Goal: Task Accomplishment & Management: Complete application form

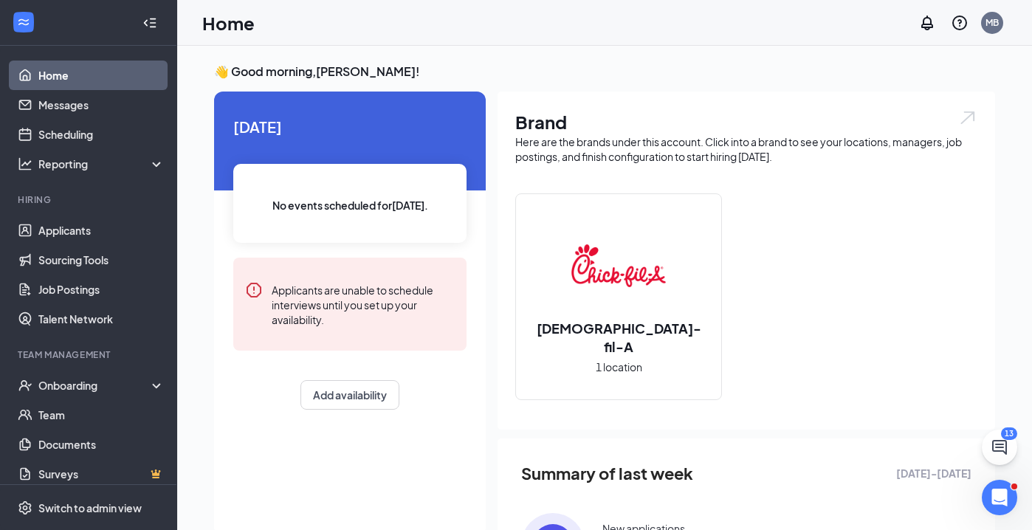
click at [263, 411] on div "[DATE] No events scheduled for [DATE] . Applicants are unable to schedule inter…" at bounding box center [350, 263] width 272 height 342
click at [91, 384] on div "Onboarding" at bounding box center [95, 385] width 114 height 15
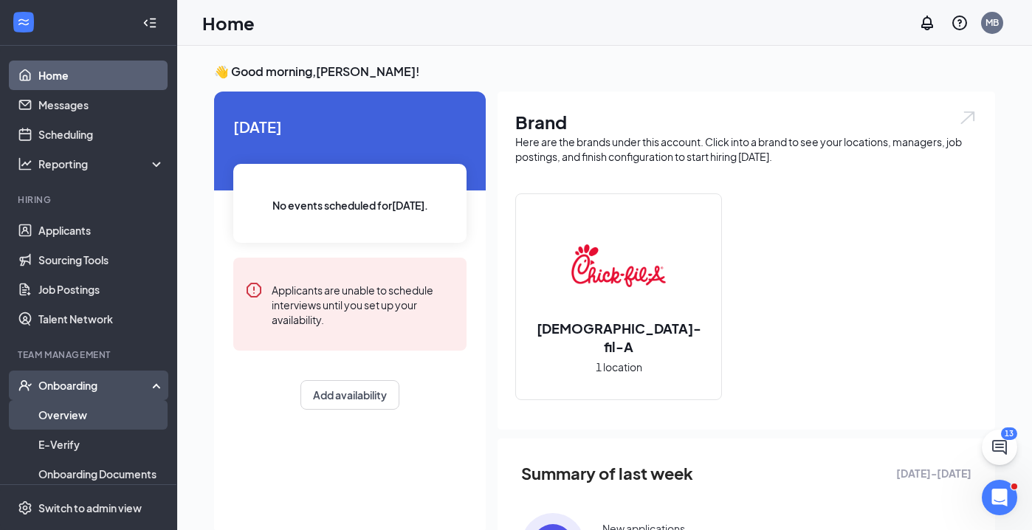
click at [72, 412] on link "Overview" at bounding box center [101, 415] width 126 height 30
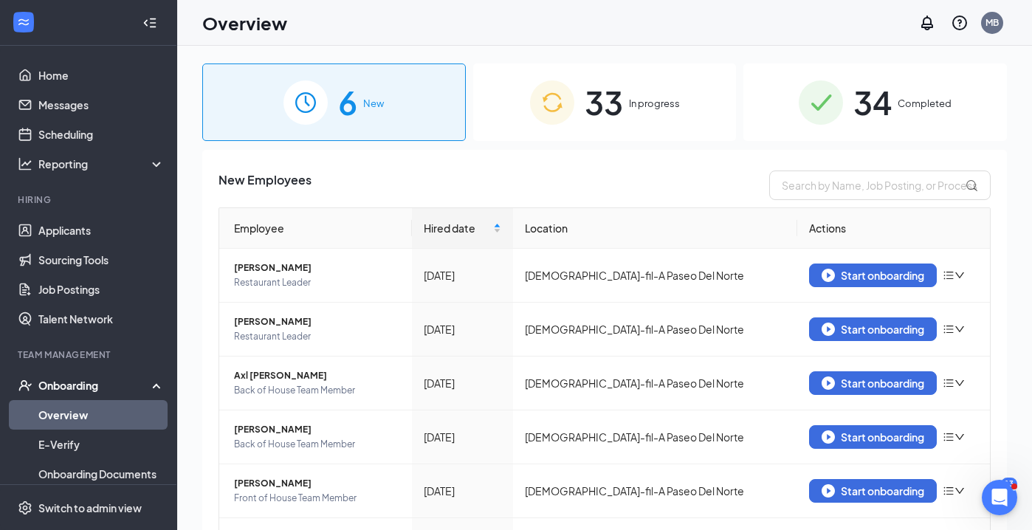
click at [376, 103] on span "New" at bounding box center [373, 103] width 21 height 15
click at [877, 381] on div "Start onboarding" at bounding box center [872, 382] width 103 height 13
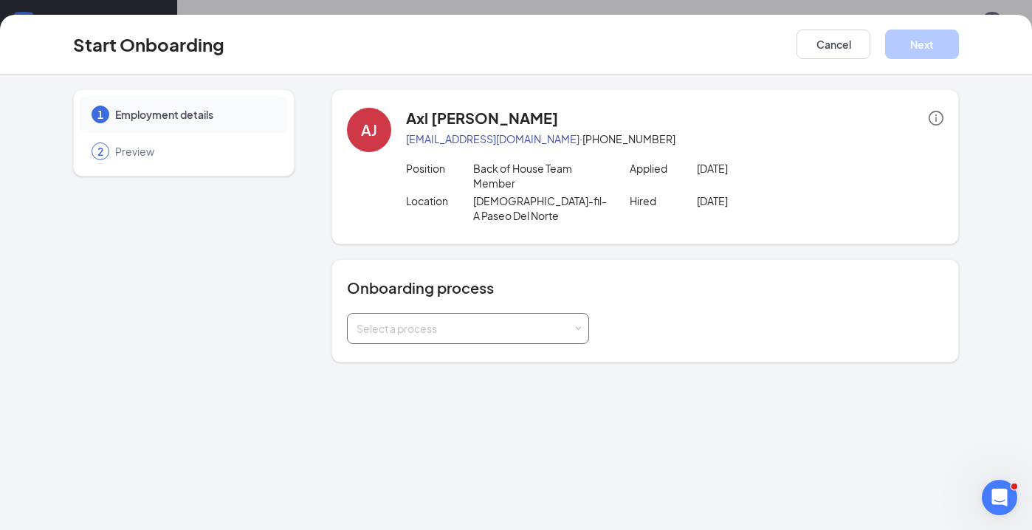
click at [436, 321] on div "Select a process" at bounding box center [467, 329] width 223 height 30
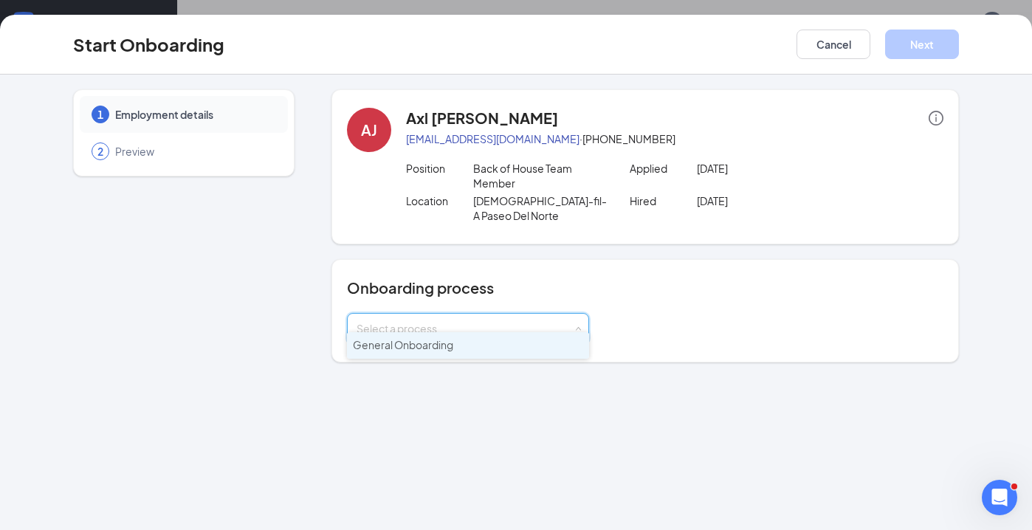
click at [425, 355] on li "General Onboarding" at bounding box center [468, 345] width 242 height 27
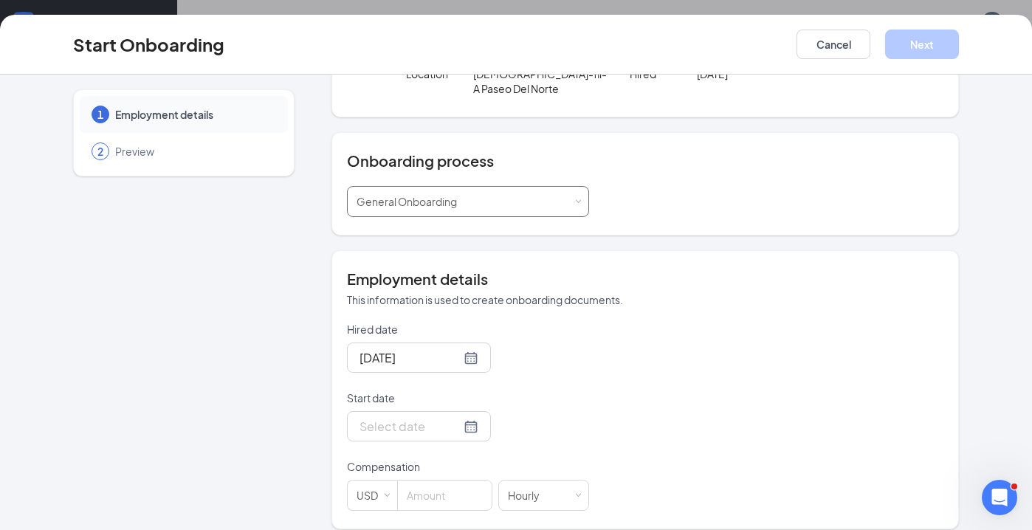
scroll to position [126, 0]
click at [467, 418] on div at bounding box center [418, 427] width 119 height 18
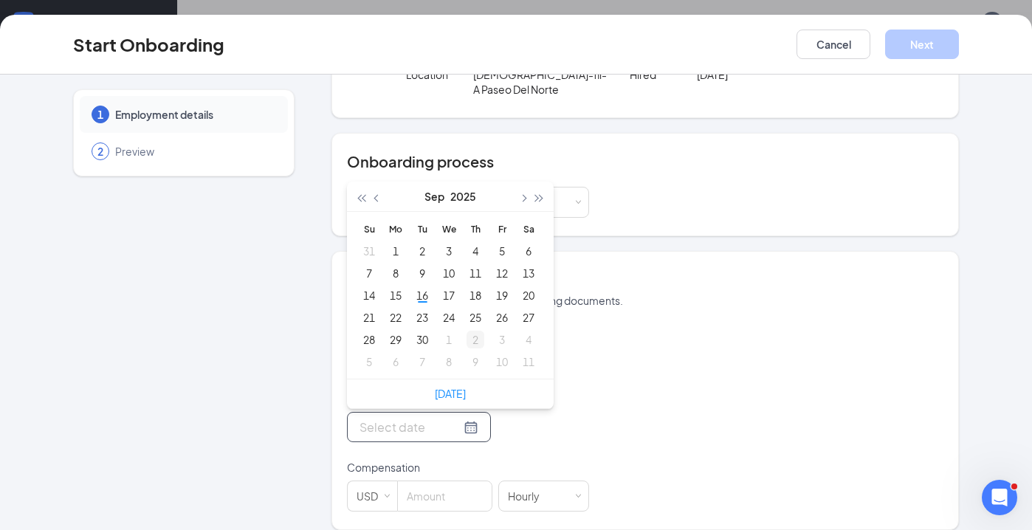
type input "[DATE]"
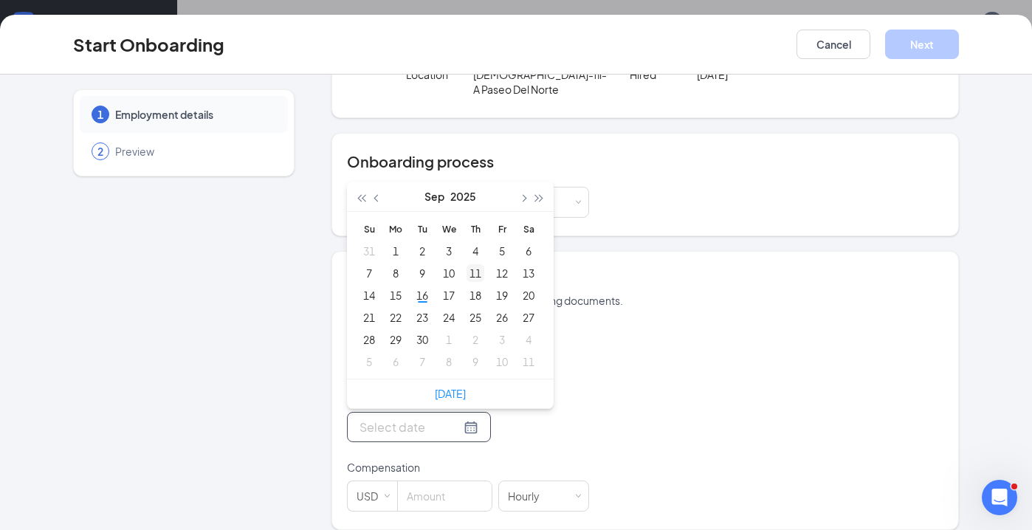
type input "[DATE]"
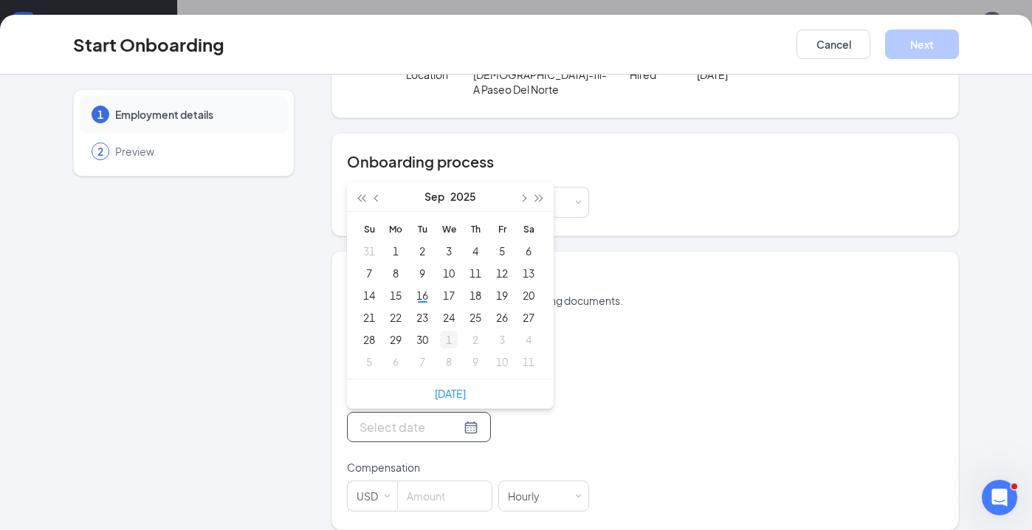
type input "[DATE]"
click at [448, 331] on div "1" at bounding box center [449, 340] width 18 height 18
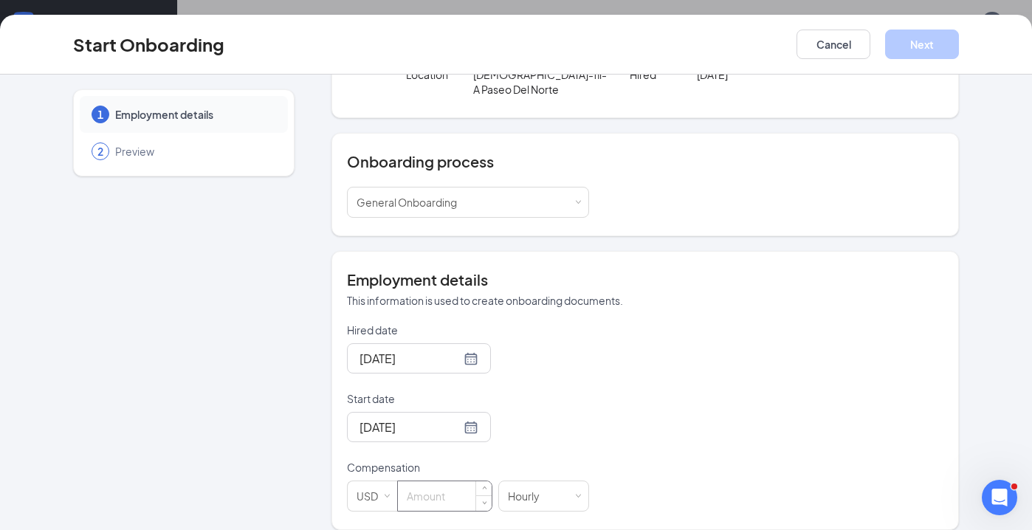
click at [434, 481] on input at bounding box center [445, 496] width 94 height 30
type input "16"
click at [920, 46] on button "Next" at bounding box center [922, 45] width 74 height 30
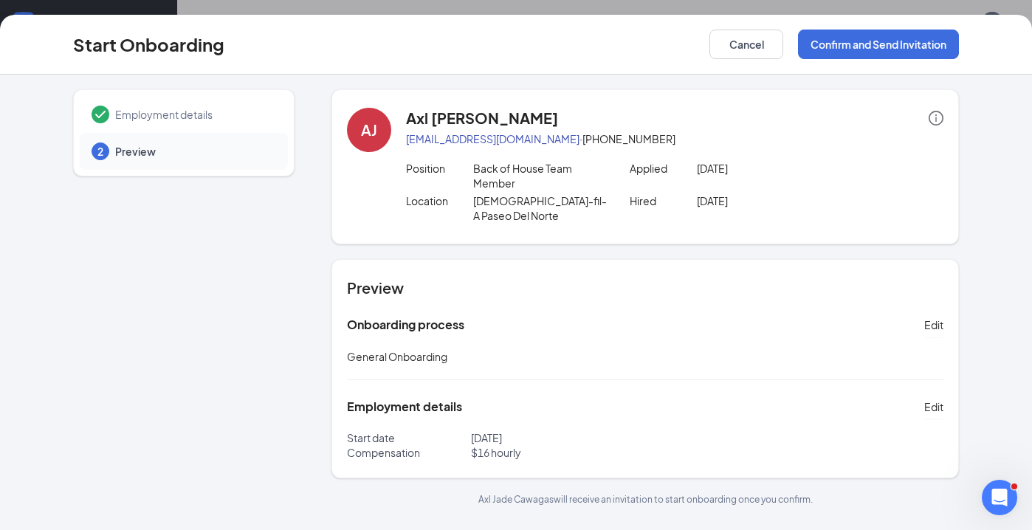
scroll to position [0, 0]
click at [874, 44] on button "Confirm and Send Invitation" at bounding box center [878, 45] width 161 height 30
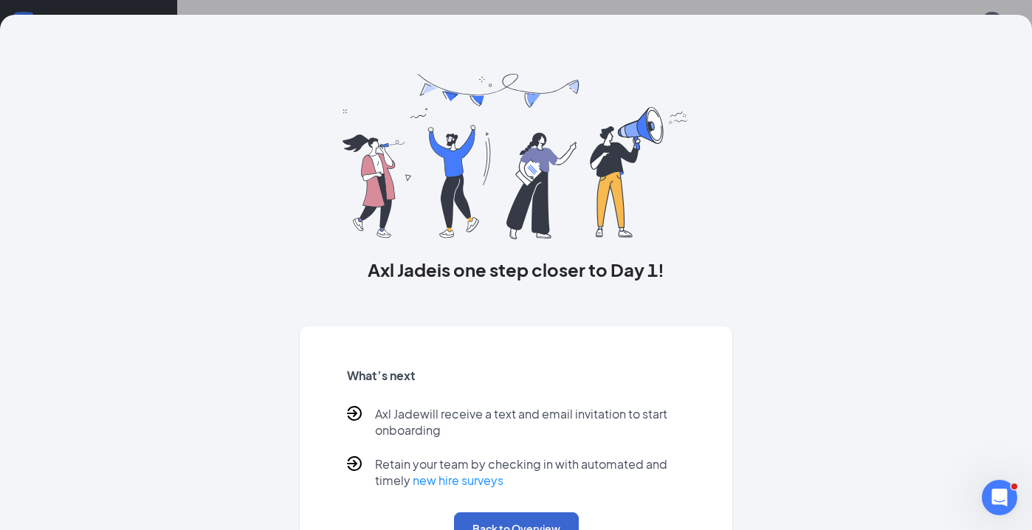
click at [505, 518] on button "Back to Overview" at bounding box center [516, 528] width 125 height 32
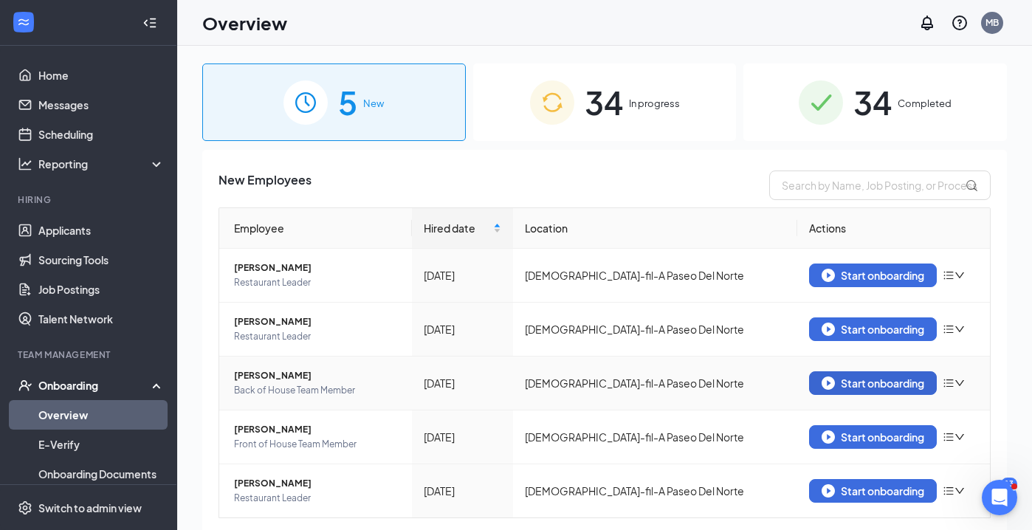
click at [875, 380] on div "Start onboarding" at bounding box center [872, 382] width 103 height 13
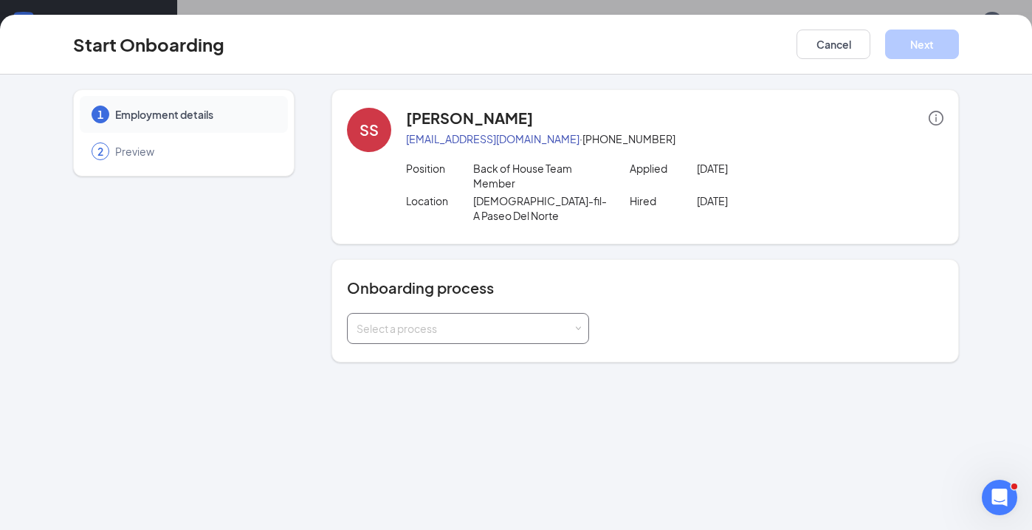
click at [425, 321] on div "Select a process" at bounding box center [464, 328] width 216 height 15
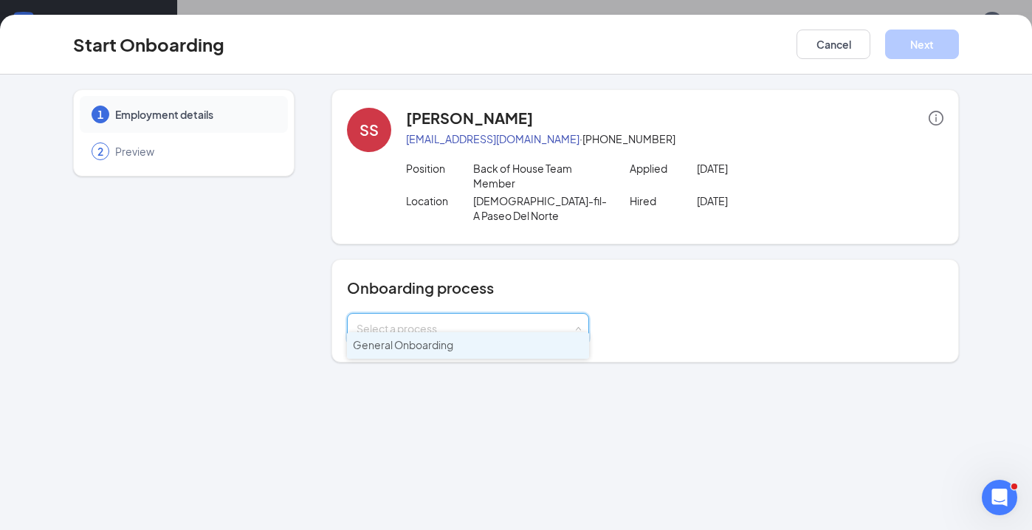
click at [427, 345] on span "General Onboarding" at bounding box center [403, 344] width 100 height 13
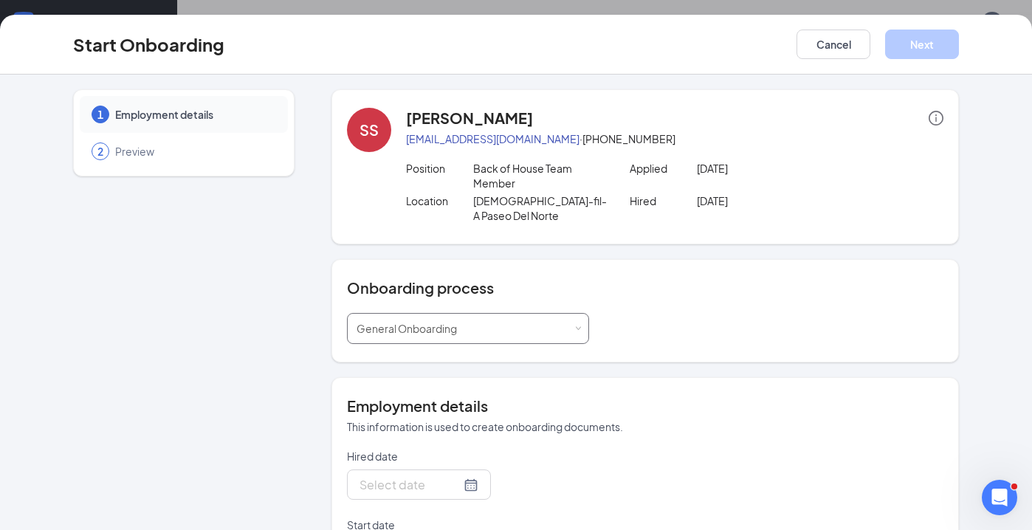
type input "[DATE]"
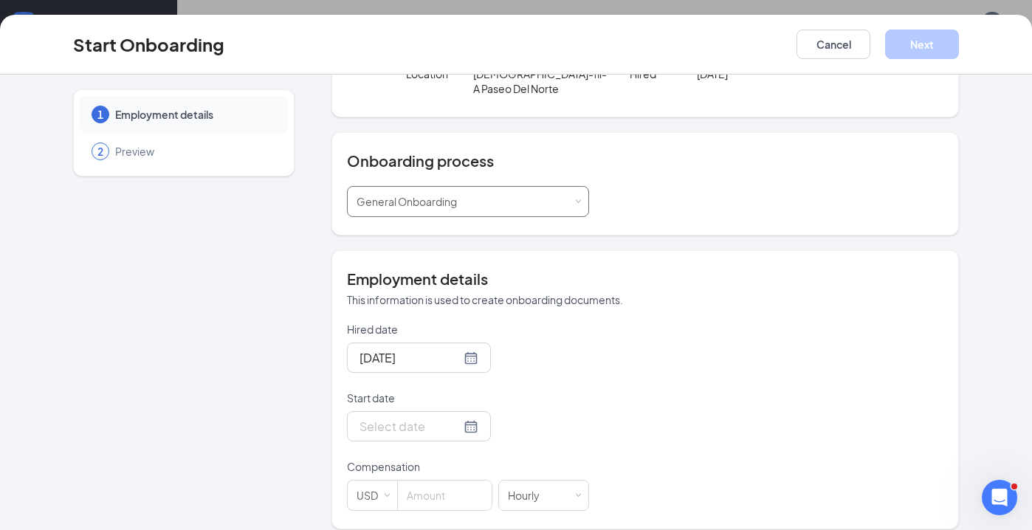
scroll to position [126, 0]
click at [466, 418] on div at bounding box center [418, 427] width 119 height 18
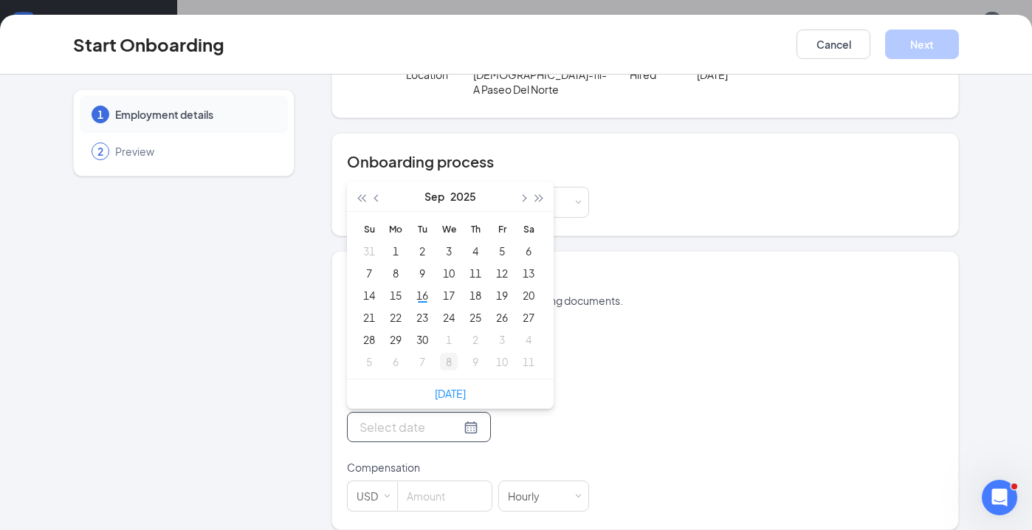
type input "[DATE]"
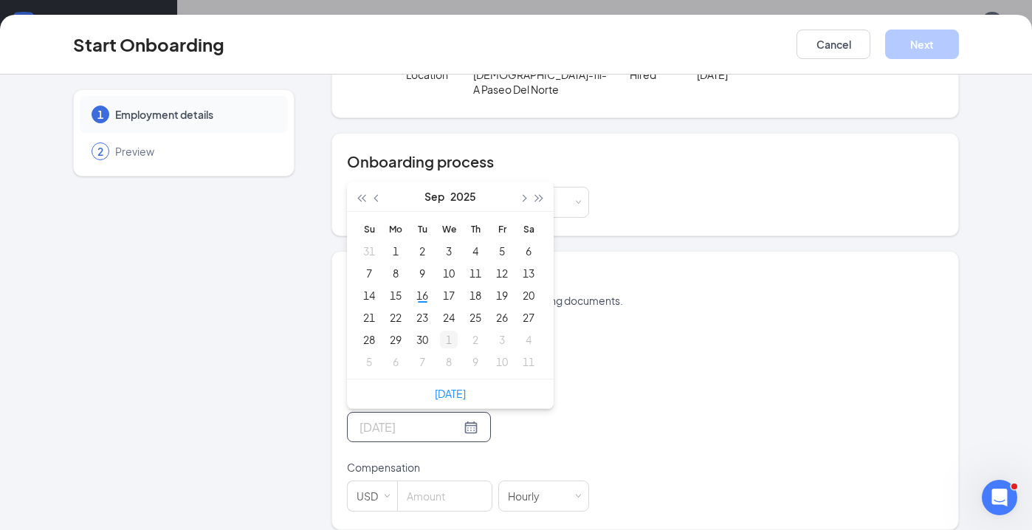
click at [447, 331] on div "1" at bounding box center [449, 340] width 18 height 18
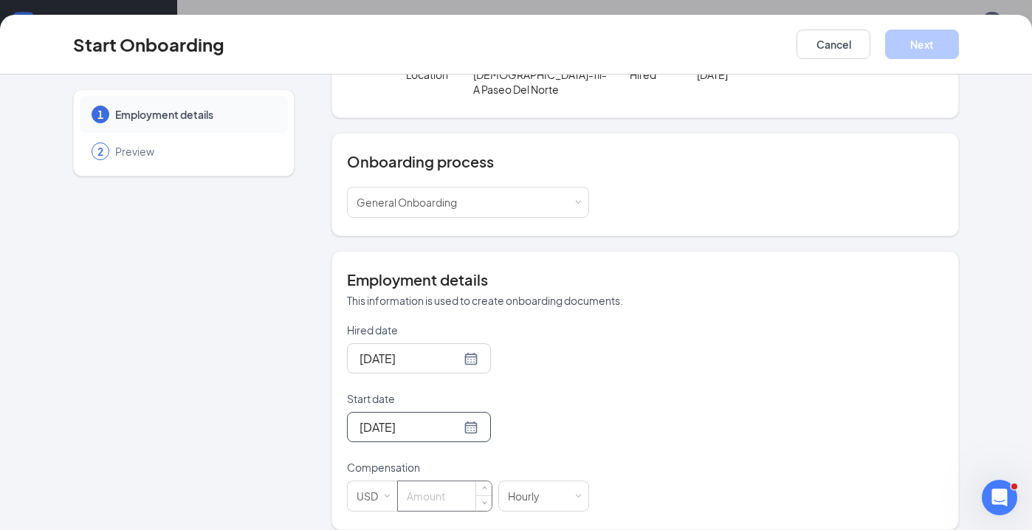
scroll to position [66, 0]
click at [434, 483] on input at bounding box center [445, 496] width 94 height 30
click at [414, 481] on input at bounding box center [445, 496] width 94 height 30
type input "18"
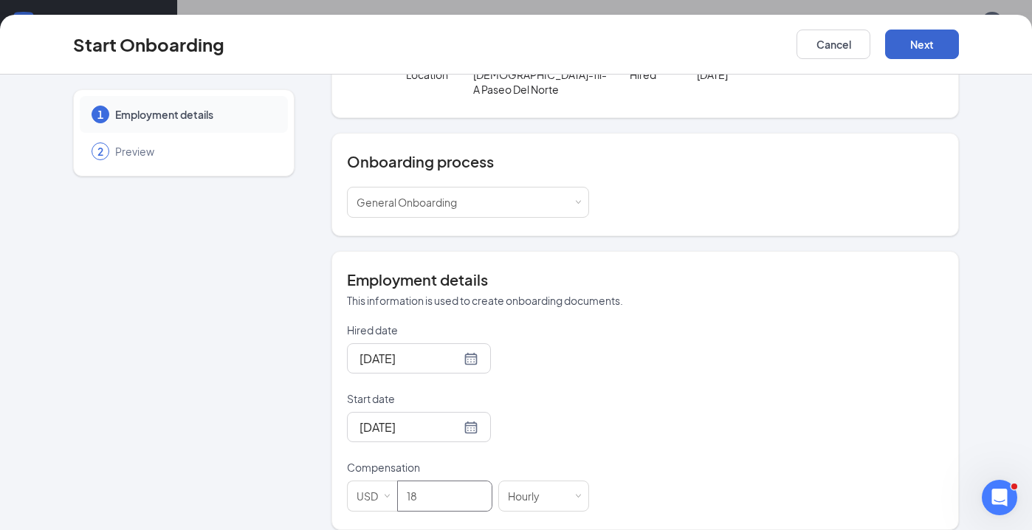
click at [926, 44] on button "Next" at bounding box center [922, 45] width 74 height 30
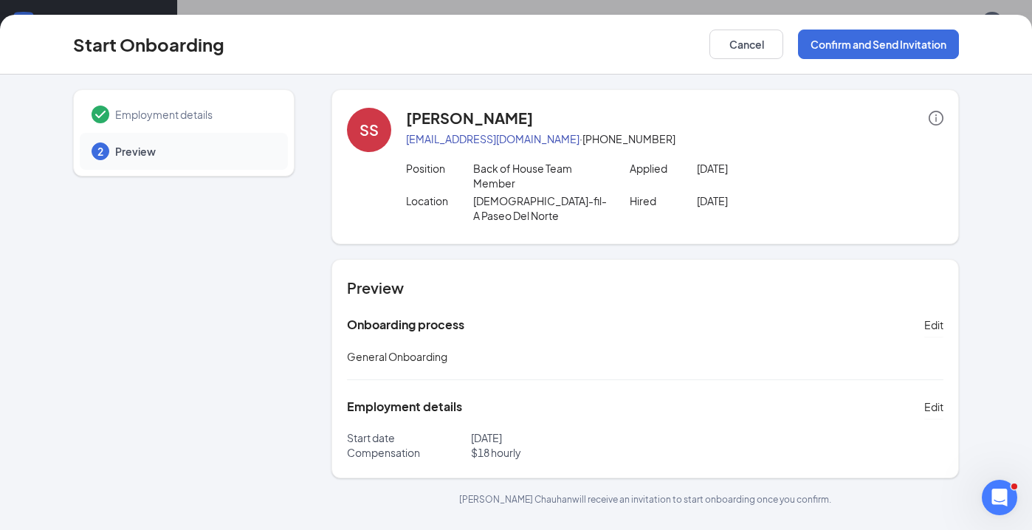
scroll to position [0, 0]
click at [875, 44] on button "Confirm and Send Invitation" at bounding box center [878, 45] width 161 height 30
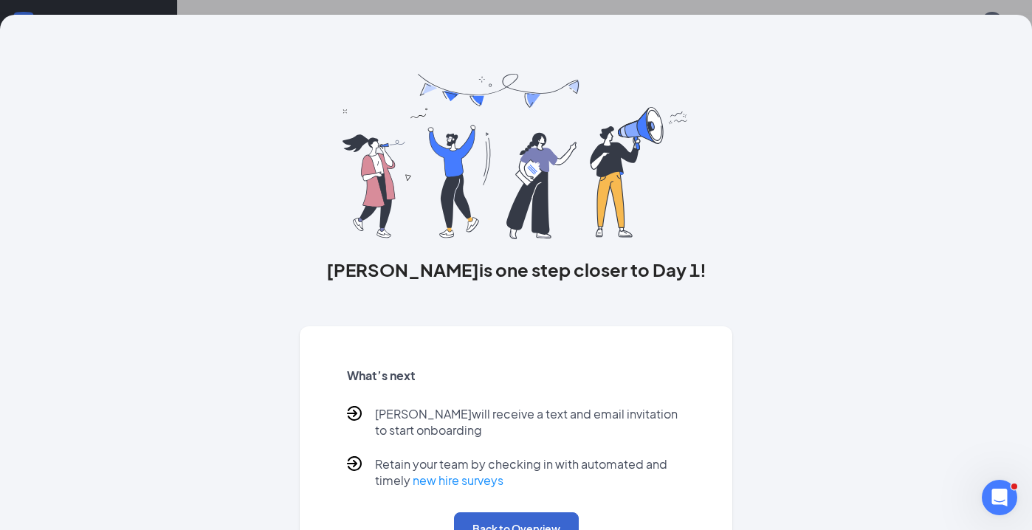
click at [511, 518] on button "Back to Overview" at bounding box center [516, 528] width 125 height 32
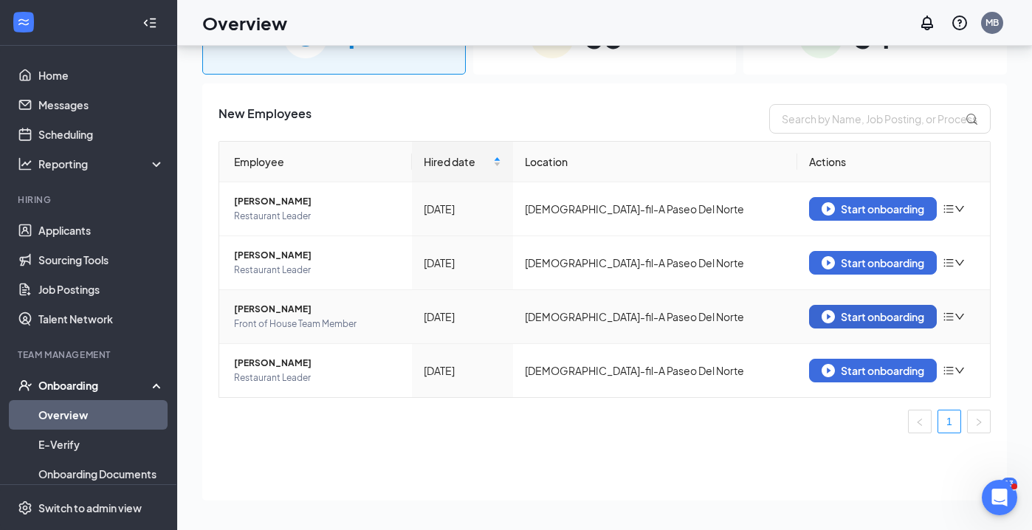
click at [877, 316] on div "Start onboarding" at bounding box center [872, 316] width 103 height 13
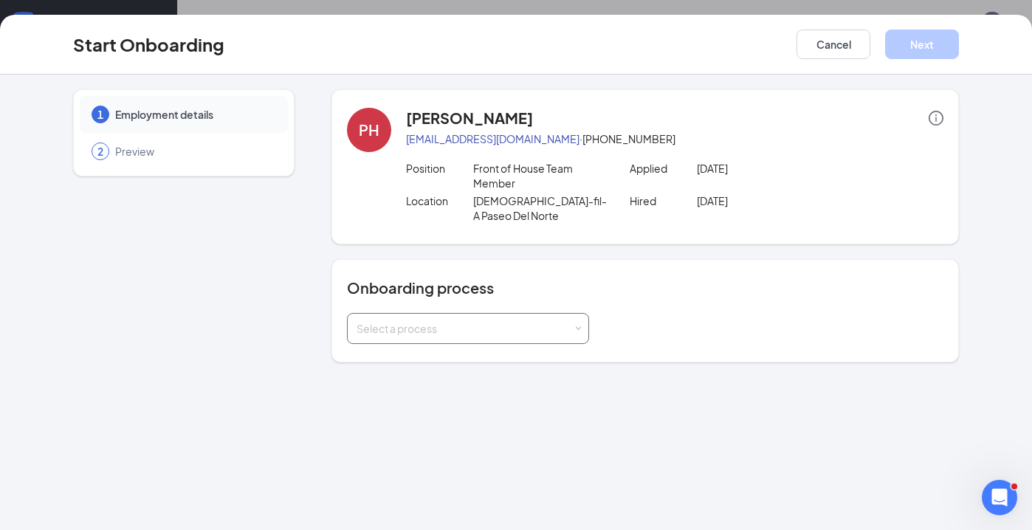
click at [450, 321] on div "Select a process" at bounding box center [464, 328] width 216 height 15
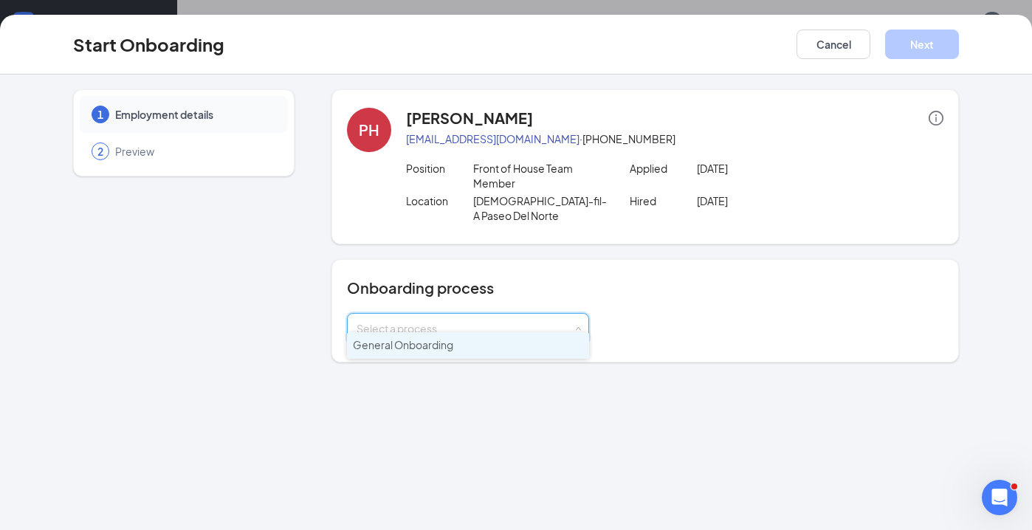
click at [420, 343] on span "General Onboarding" at bounding box center [403, 344] width 100 height 13
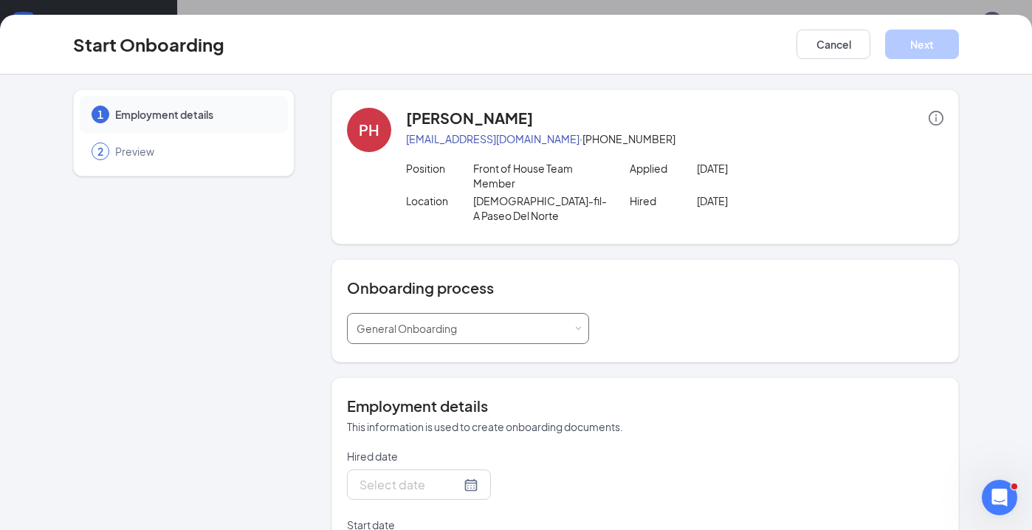
type input "[DATE]"
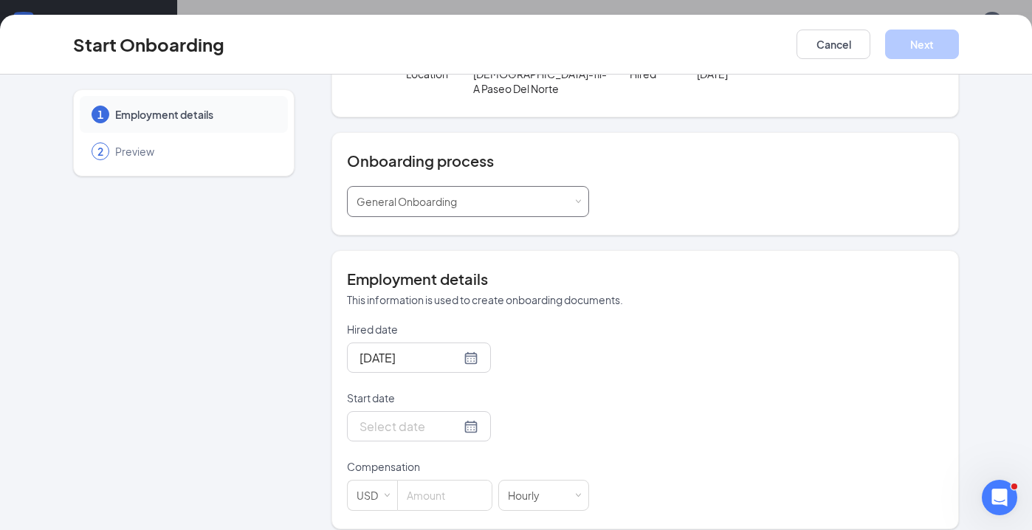
scroll to position [126, 0]
click at [464, 418] on div at bounding box center [418, 427] width 119 height 18
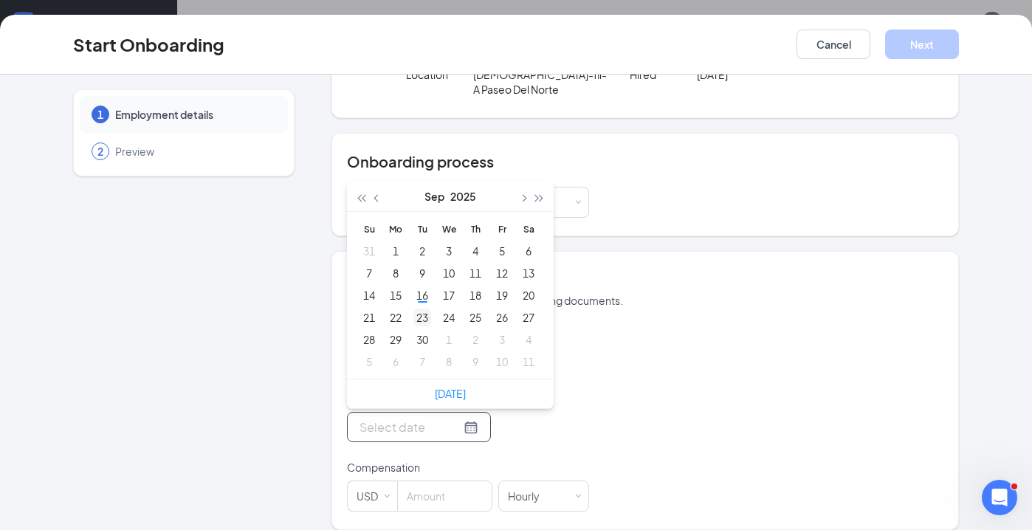
type input "[DATE]"
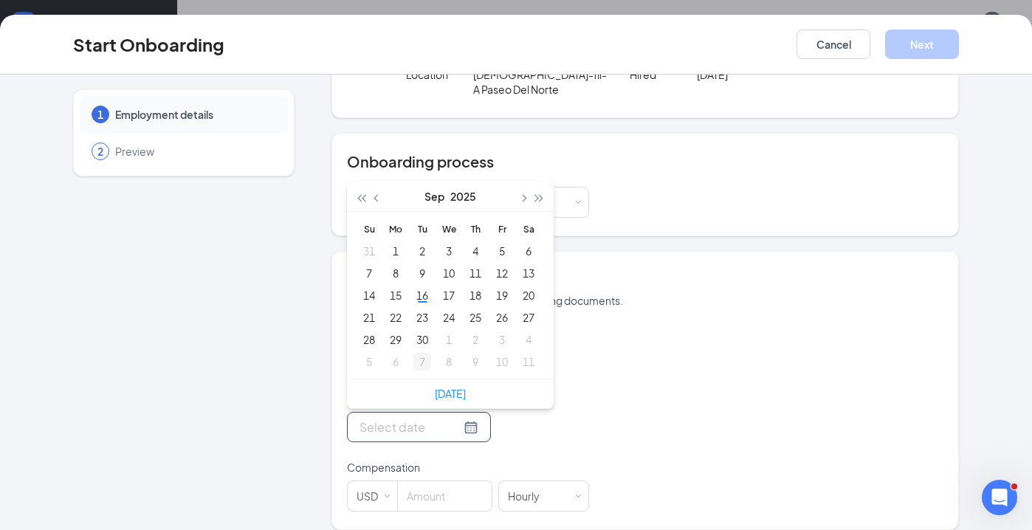
type input "[DATE]"
click at [449, 331] on div "1" at bounding box center [449, 340] width 18 height 18
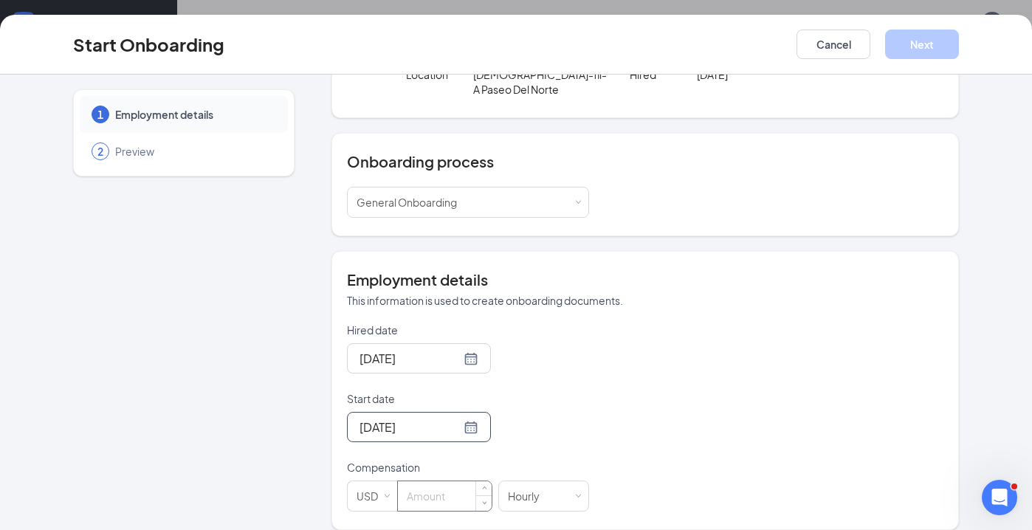
click at [430, 481] on input at bounding box center [445, 496] width 94 height 30
type input "16"
click at [922, 41] on button "Next" at bounding box center [922, 45] width 74 height 30
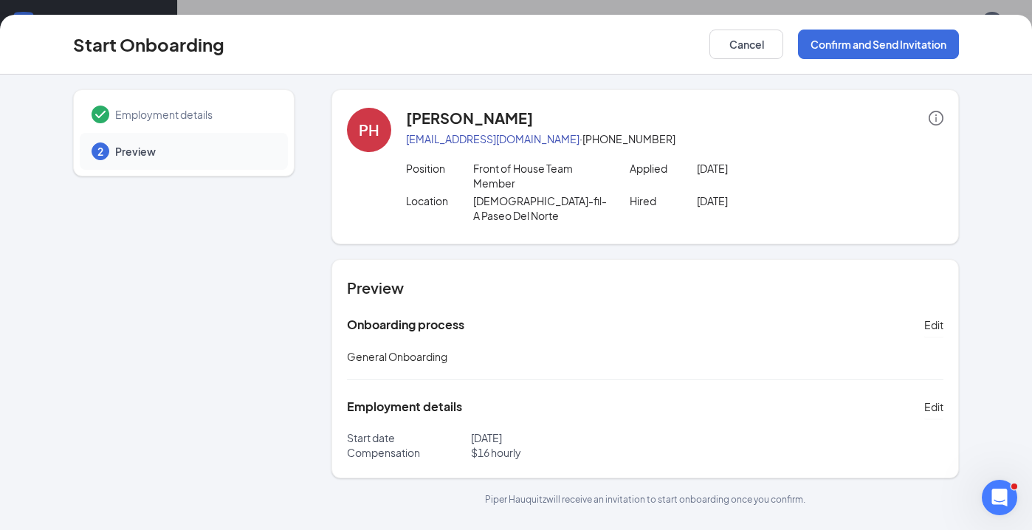
scroll to position [0, 0]
click at [869, 44] on button "Confirm and Send Invitation" at bounding box center [878, 45] width 161 height 30
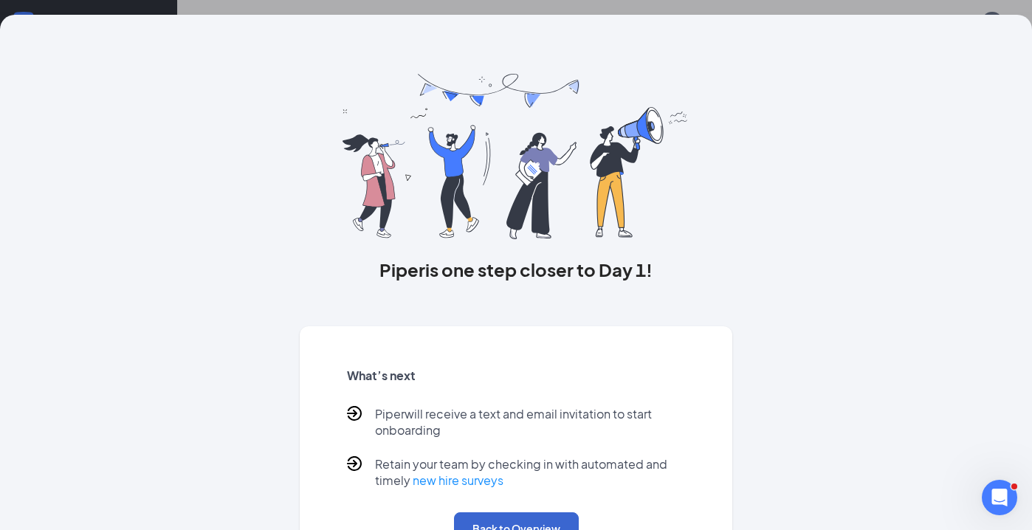
click at [508, 520] on button "Back to Overview" at bounding box center [516, 528] width 125 height 32
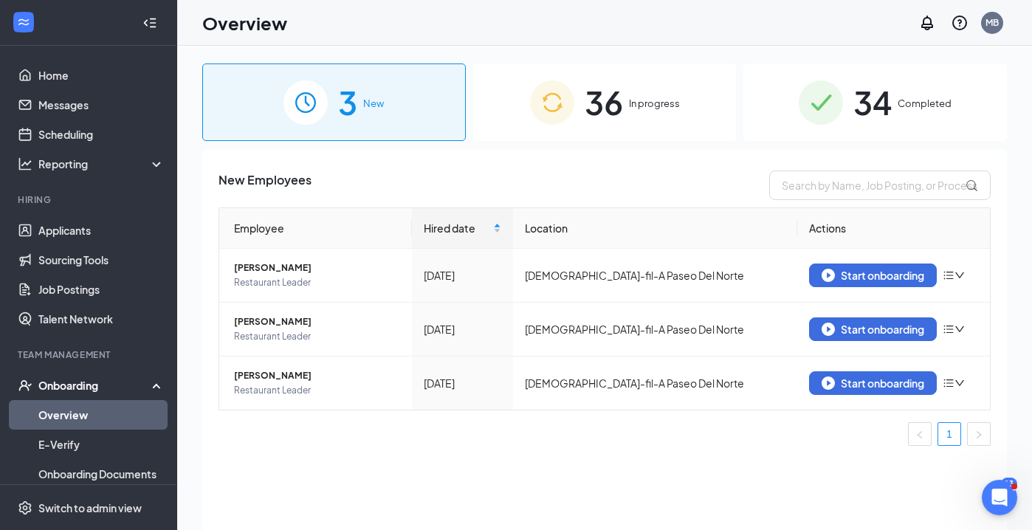
click at [636, 106] on span "In progress" at bounding box center [654, 103] width 51 height 15
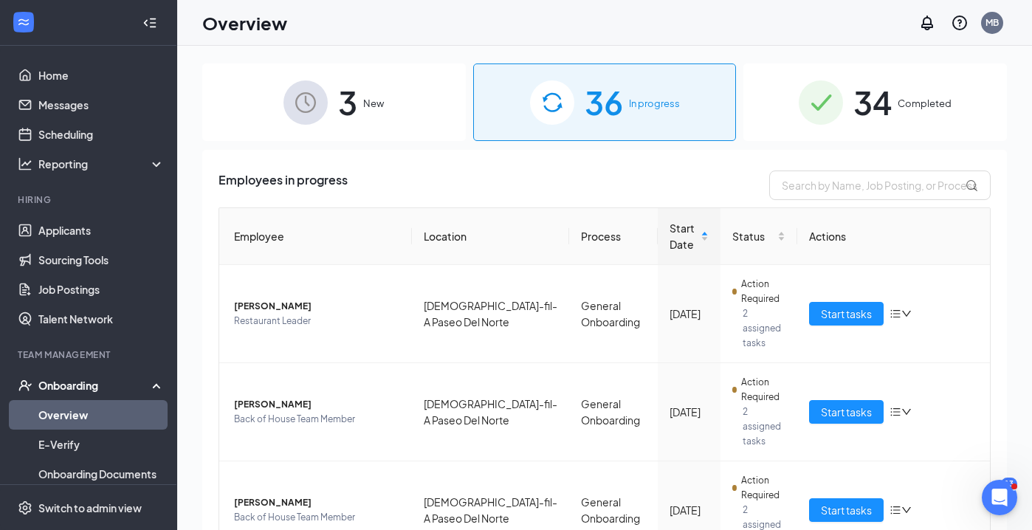
click at [373, 110] on span "New" at bounding box center [373, 103] width 21 height 15
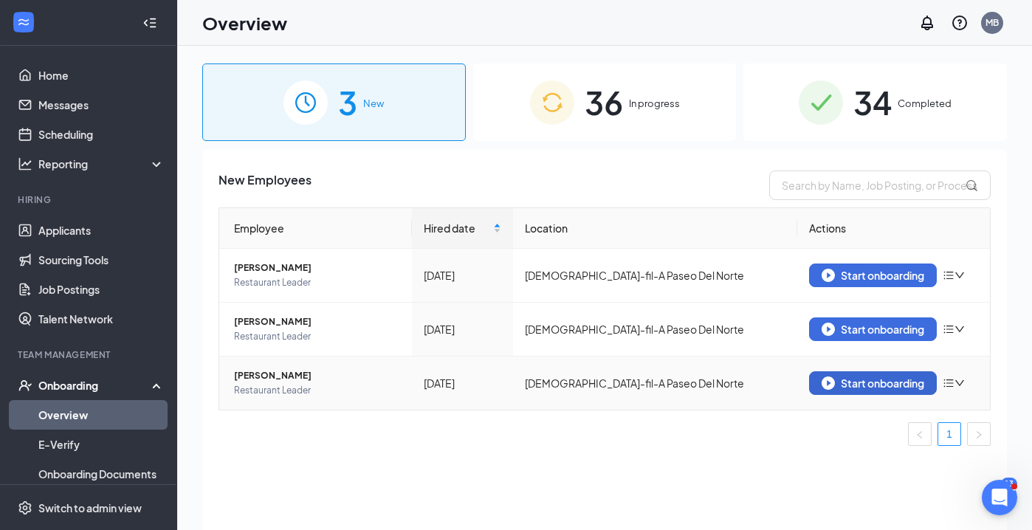
click at [879, 382] on div "Start onboarding" at bounding box center [872, 382] width 103 height 13
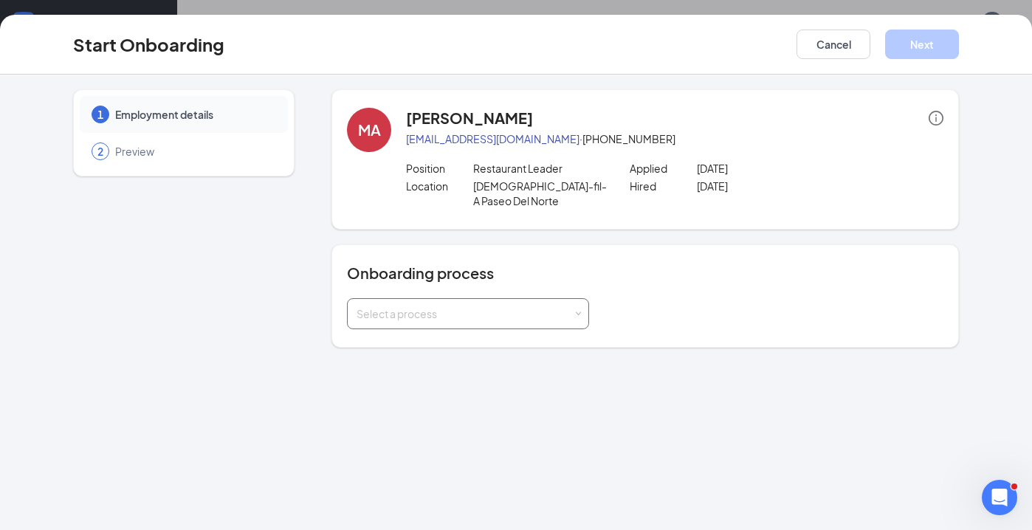
click at [393, 306] on div "Select a process" at bounding box center [464, 313] width 216 height 15
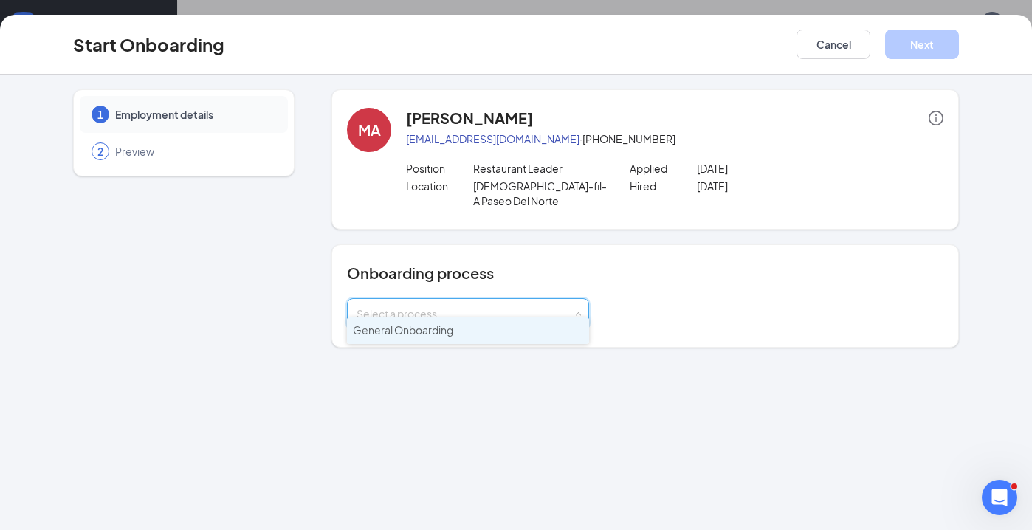
click at [423, 334] on span "General Onboarding" at bounding box center [403, 329] width 100 height 13
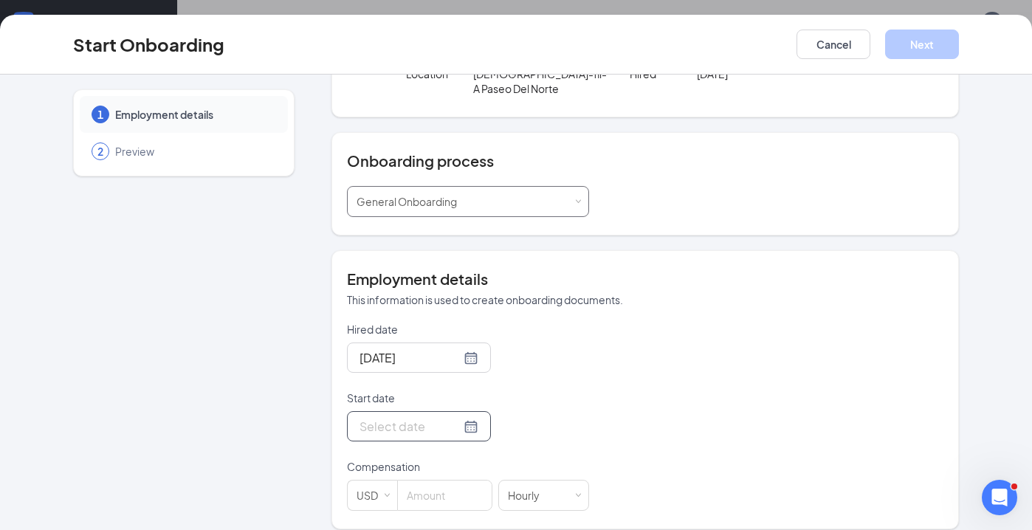
scroll to position [111, 0]
click at [464, 418] on div at bounding box center [418, 427] width 119 height 18
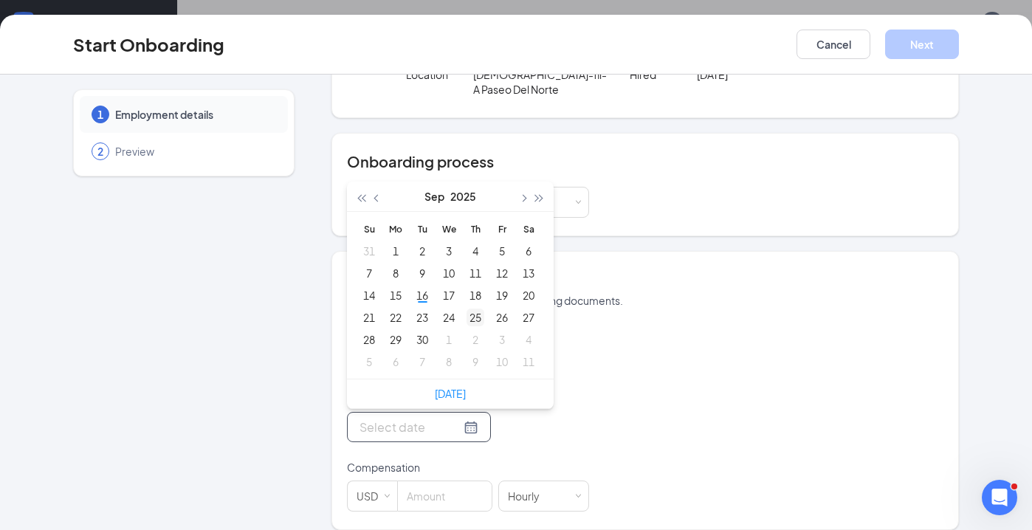
type input "[DATE]"
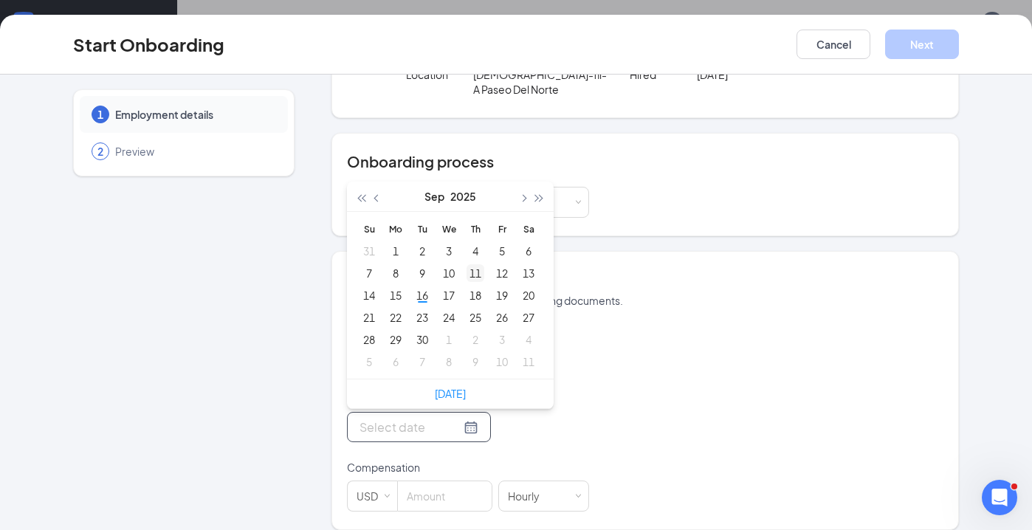
type input "[DATE]"
click at [448, 331] on div "1" at bounding box center [449, 340] width 18 height 18
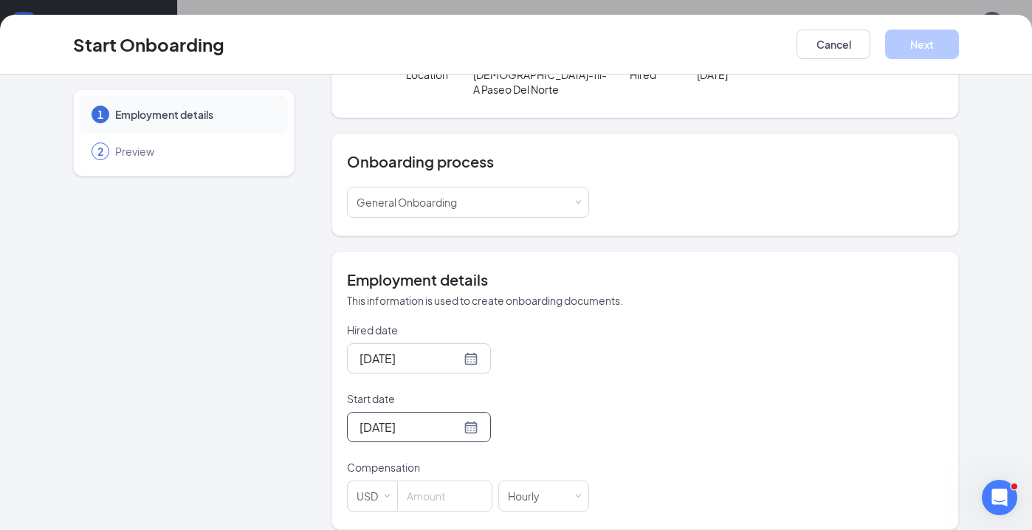
scroll to position [66, 0]
click at [418, 481] on input at bounding box center [445, 496] width 94 height 30
type input "18"
click at [931, 46] on button "Next" at bounding box center [922, 45] width 74 height 30
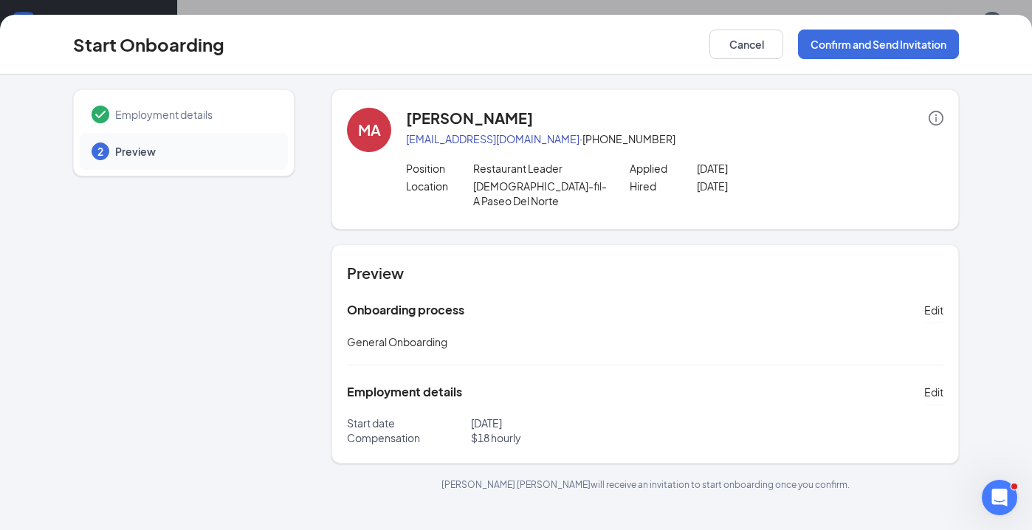
scroll to position [0, 0]
click at [874, 43] on button "Confirm and Send Invitation" at bounding box center [878, 45] width 161 height 30
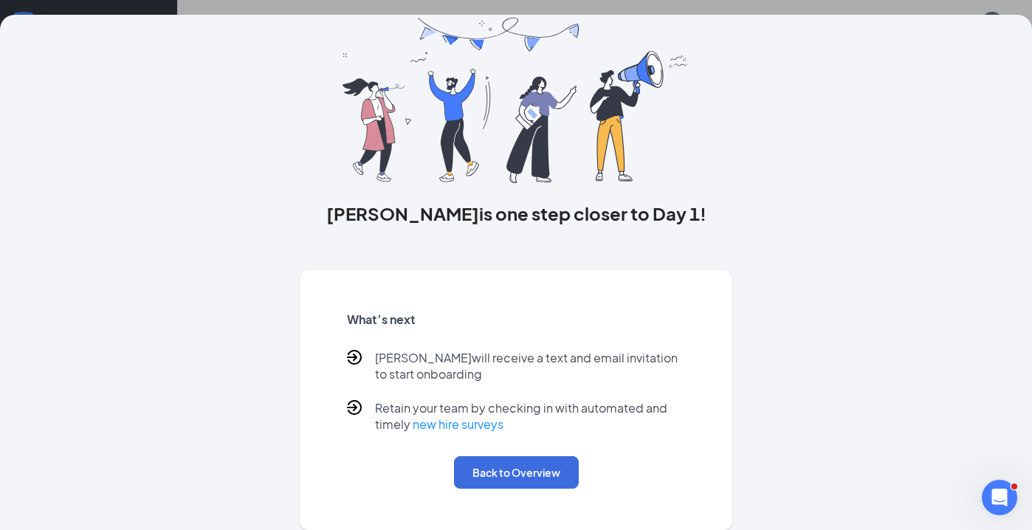
scroll to position [56, 0]
click at [510, 472] on button "Back to Overview" at bounding box center [516, 472] width 125 height 32
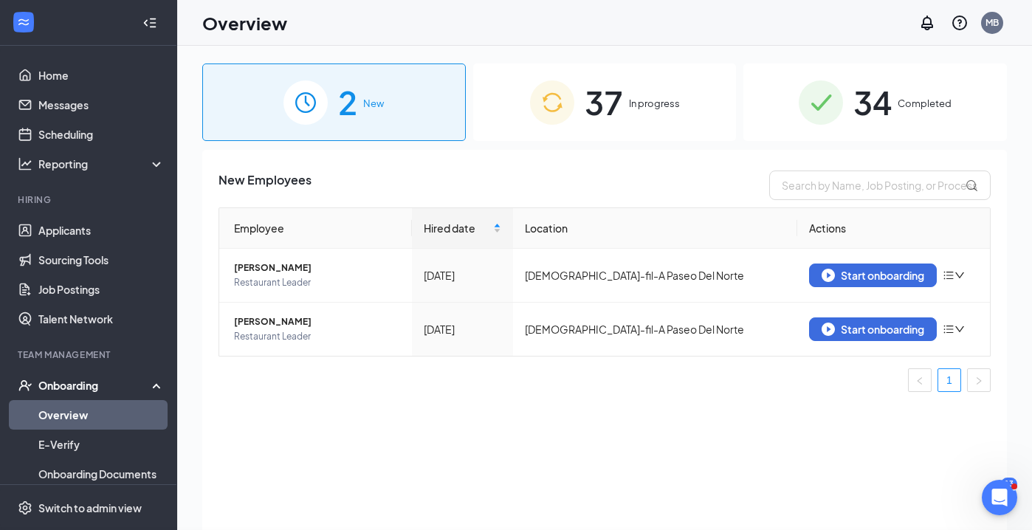
scroll to position [0, 0]
click at [871, 328] on div "Start onboarding" at bounding box center [872, 329] width 103 height 13
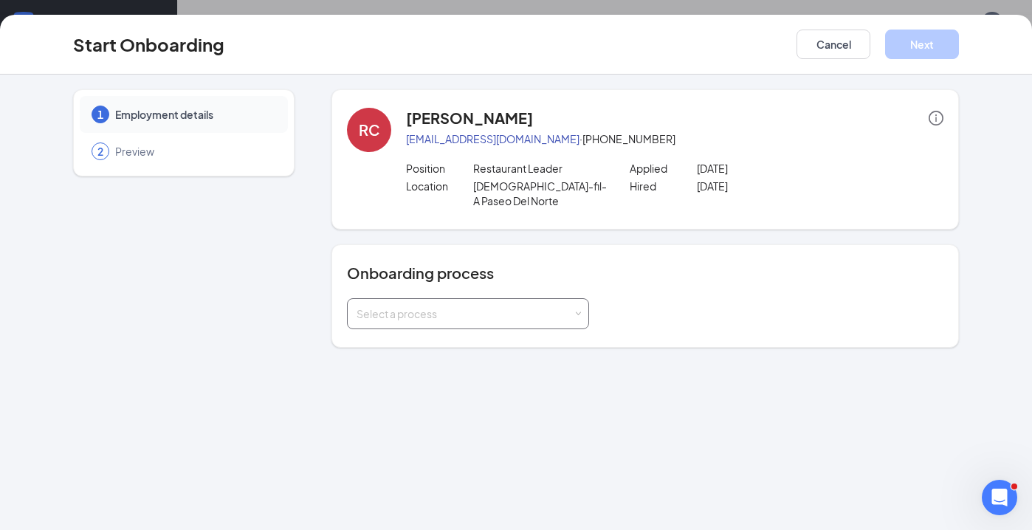
click at [417, 306] on div "Select a process" at bounding box center [464, 313] width 216 height 15
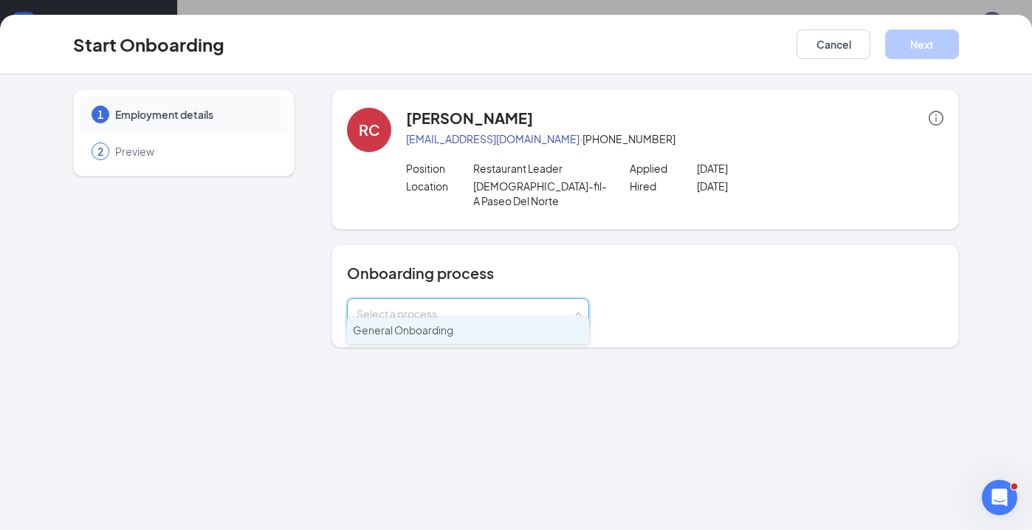
click at [421, 332] on span "General Onboarding" at bounding box center [403, 329] width 100 height 13
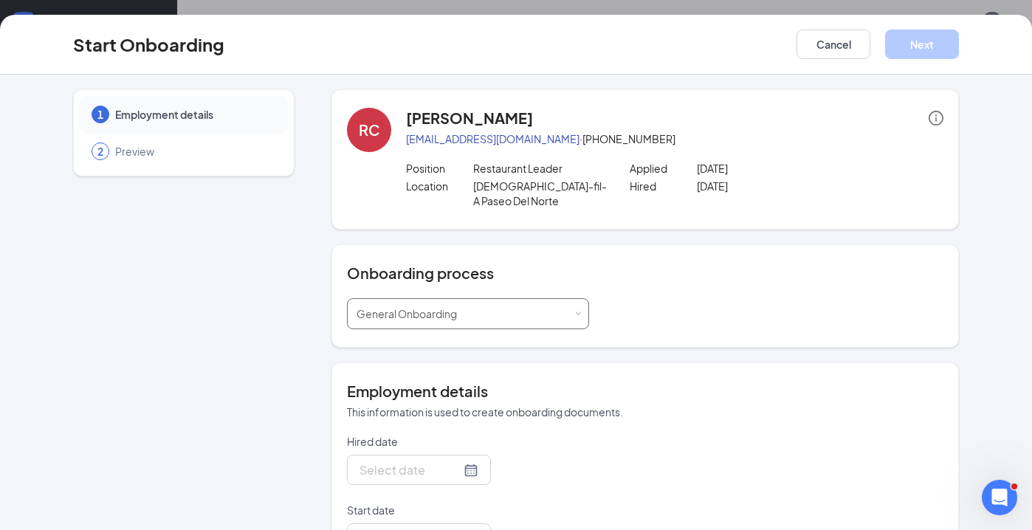
type input "[DATE]"
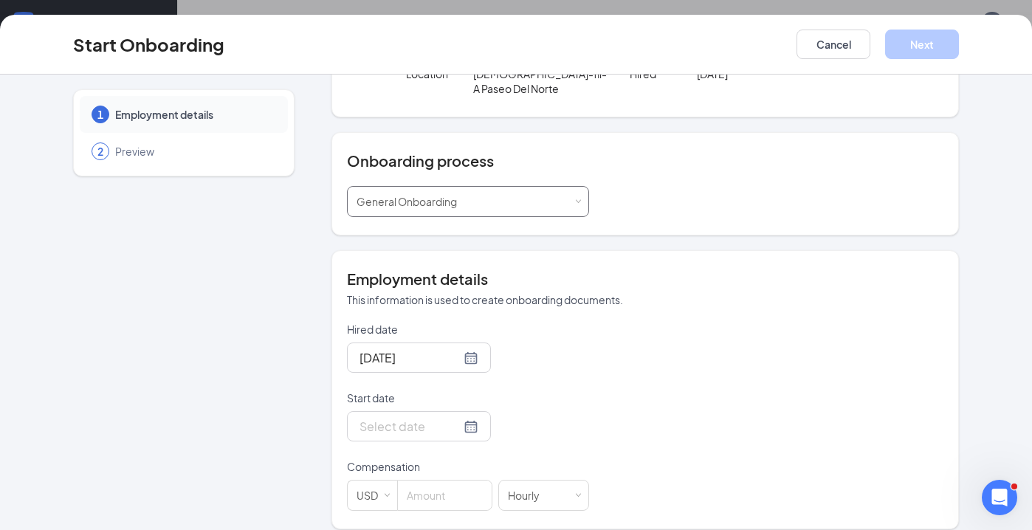
scroll to position [111, 0]
click at [465, 418] on div at bounding box center [418, 427] width 119 height 18
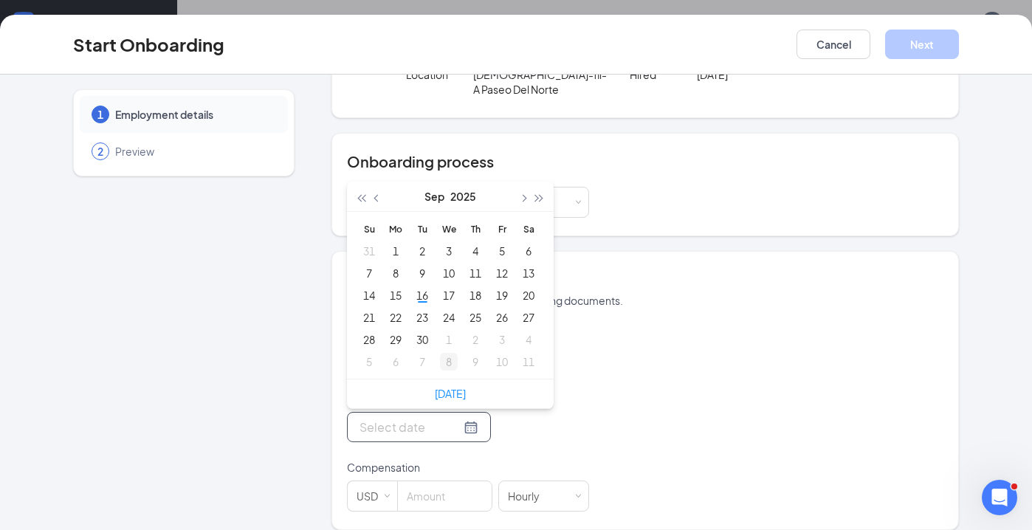
type input "[DATE]"
click at [451, 331] on div "1" at bounding box center [449, 340] width 18 height 18
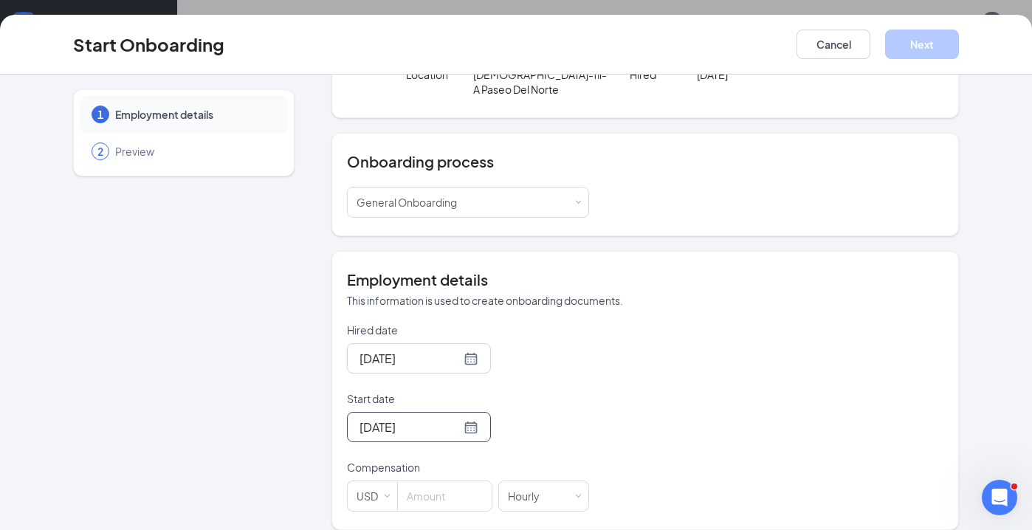
scroll to position [66, 0]
click at [416, 486] on input at bounding box center [445, 496] width 94 height 30
type input "31"
click at [913, 45] on button "Next" at bounding box center [922, 45] width 74 height 30
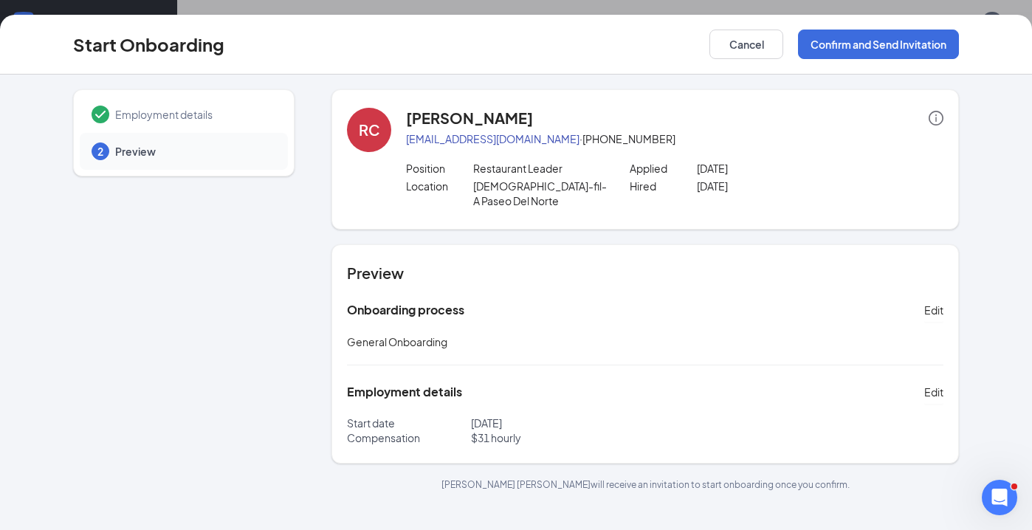
scroll to position [0, 0]
click at [874, 46] on button "Confirm and Send Invitation" at bounding box center [878, 45] width 161 height 30
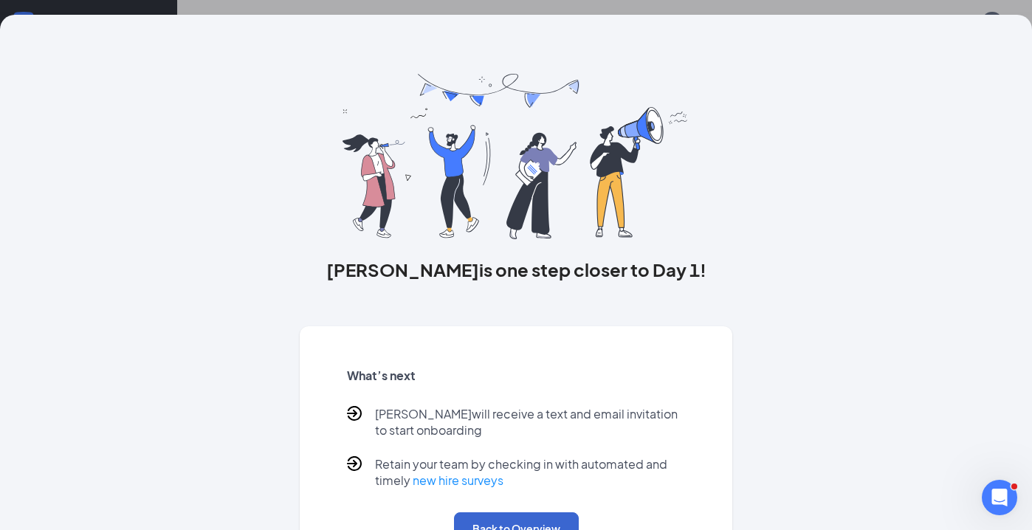
click at [512, 520] on button "Back to Overview" at bounding box center [516, 528] width 125 height 32
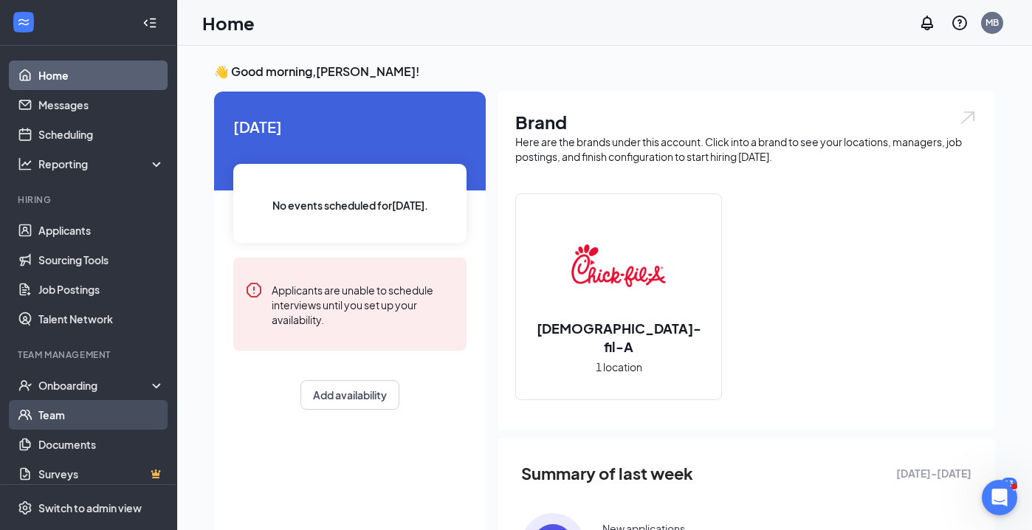
click at [61, 414] on link "Team" at bounding box center [101, 415] width 126 height 30
